Goal: Task Accomplishment & Management: Use online tool/utility

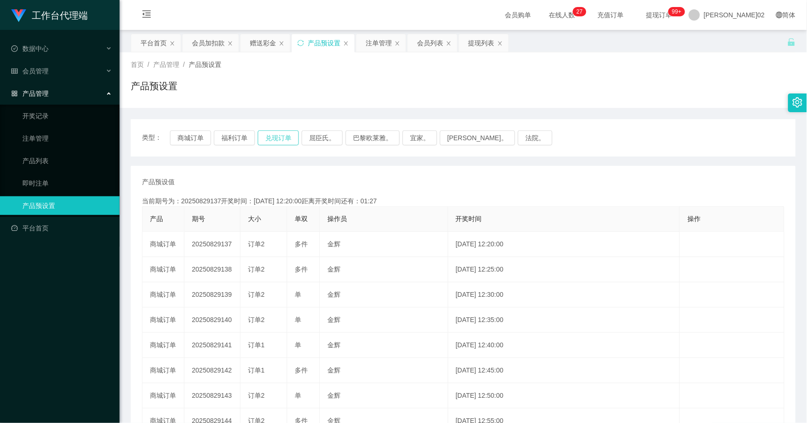
click at [280, 138] on button "兑现订单" at bounding box center [278, 137] width 41 height 15
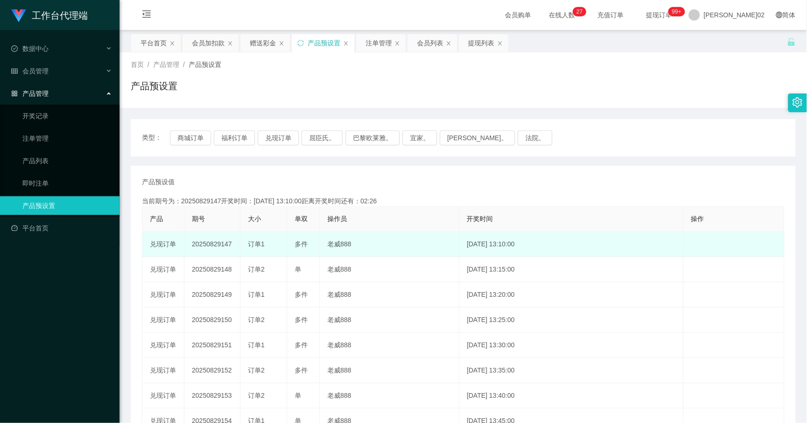
click at [216, 242] on td "20250829147" at bounding box center [212, 244] width 56 height 25
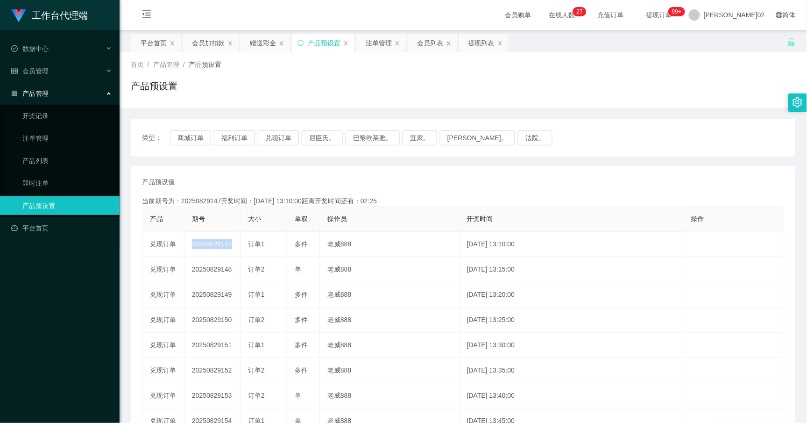
copy td "20250829147"
click at [270, 137] on button "兑现订单" at bounding box center [278, 137] width 41 height 15
click at [276, 132] on button "兑现订单" at bounding box center [278, 137] width 41 height 15
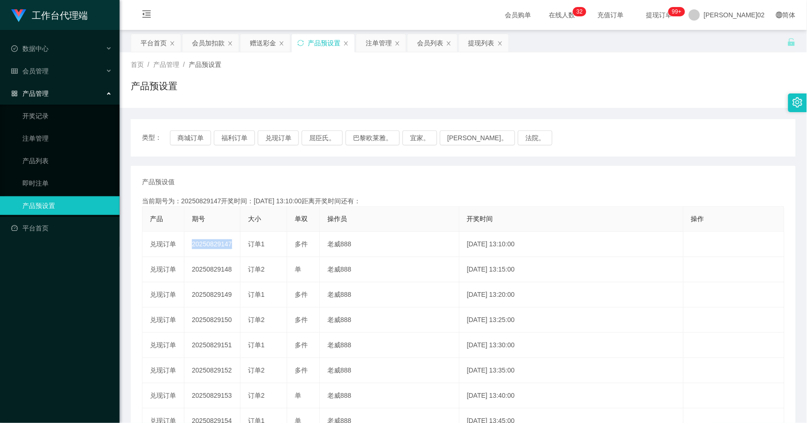
drag, startPoint x: 276, startPoint y: 132, endPoint x: 366, endPoint y: 177, distance: 100.0
click at [366, 177] on div "产品预设值 添加期号" at bounding box center [463, 182] width 643 height 10
